Goal: Task Accomplishment & Management: Use online tool/utility

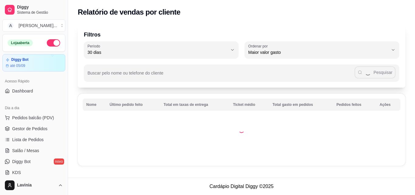
select select "30"
select select "HIGHEST_TOTAL_SPENT_WITH_ORDERS"
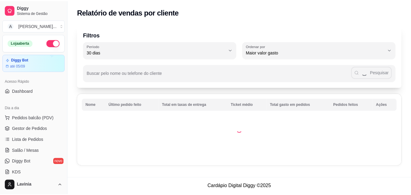
scroll to position [122, 0]
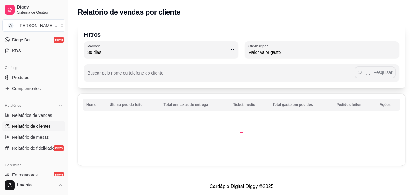
select select "ALL"
select select "0"
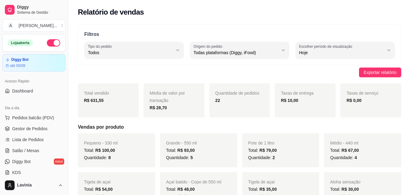
click at [36, 123] on ul "Pedidos balcão (PDV) Gestor de Pedidos Lista de Pedidos Salão / Mesas Diggy Bot…" at bounding box center [33, 145] width 63 height 64
click at [37, 124] on link "Gestor de Pedidos" at bounding box center [33, 129] width 63 height 10
